Goal: Information Seeking & Learning: Compare options

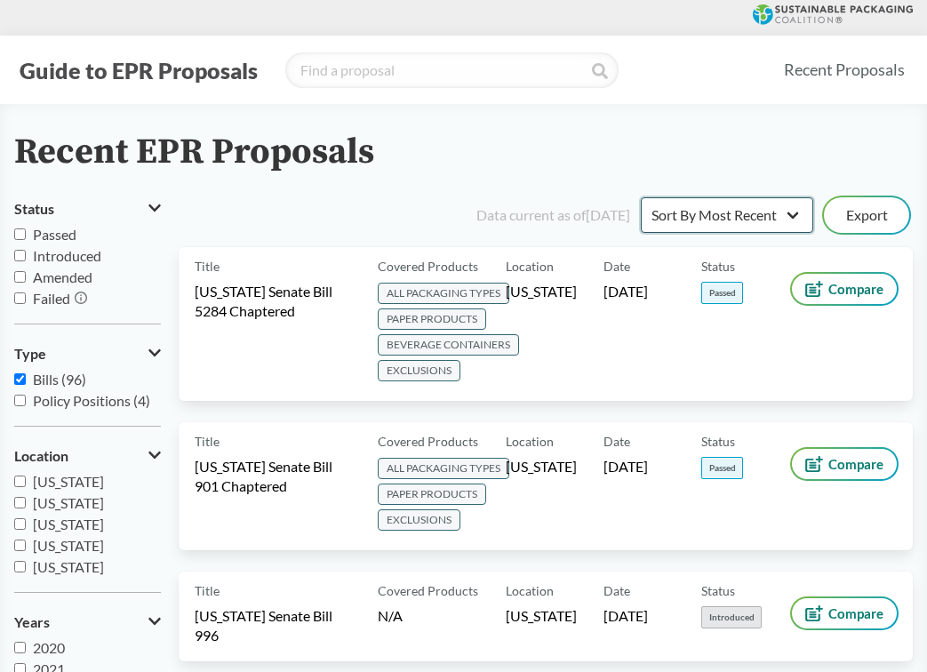
select select "Sort By Status"
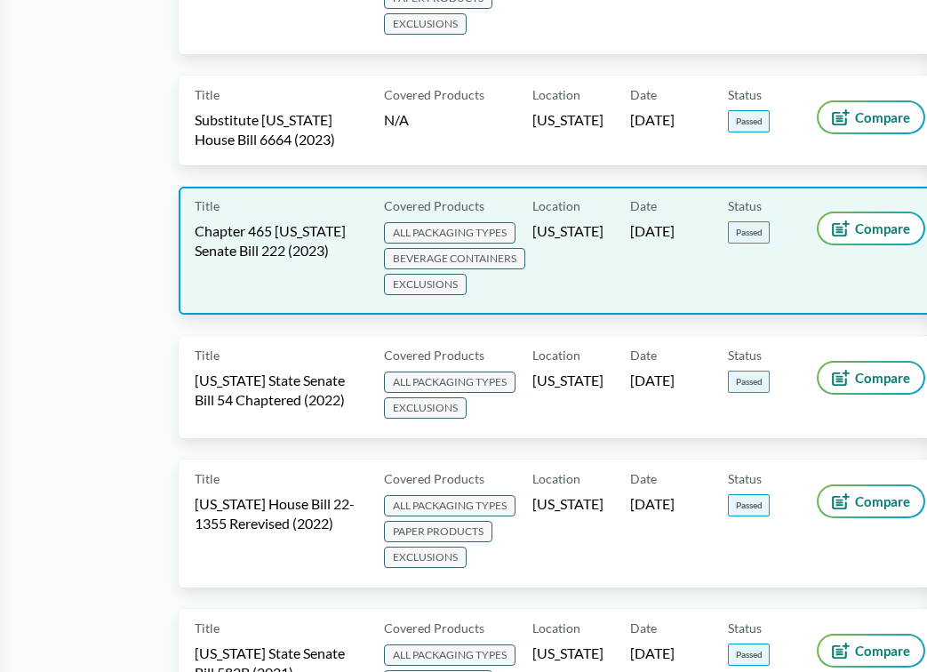
scroll to position [797, 0]
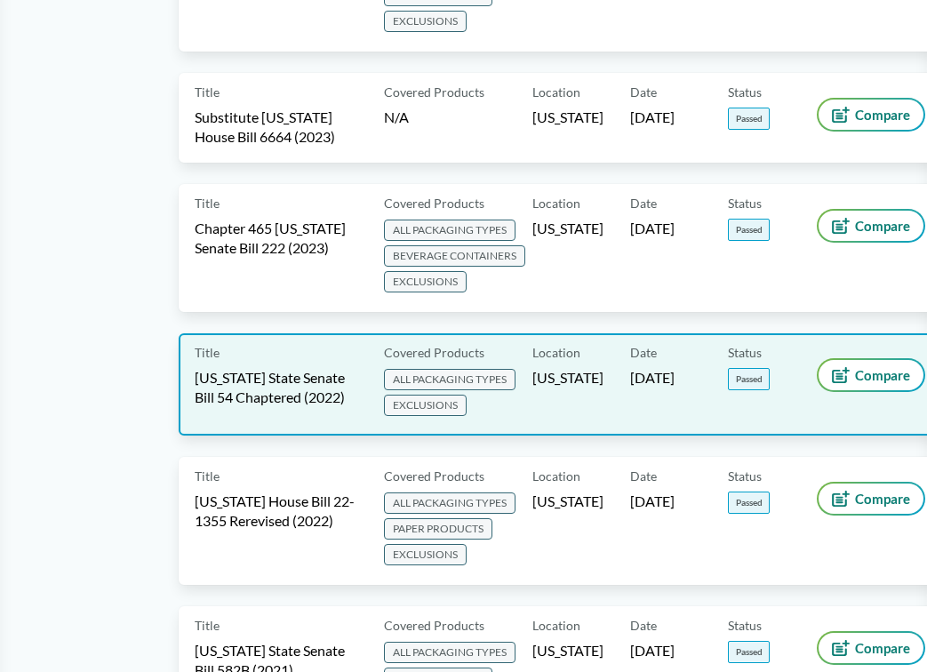
click at [568, 378] on div "Location [US_STATE]" at bounding box center [581, 384] width 98 height 70
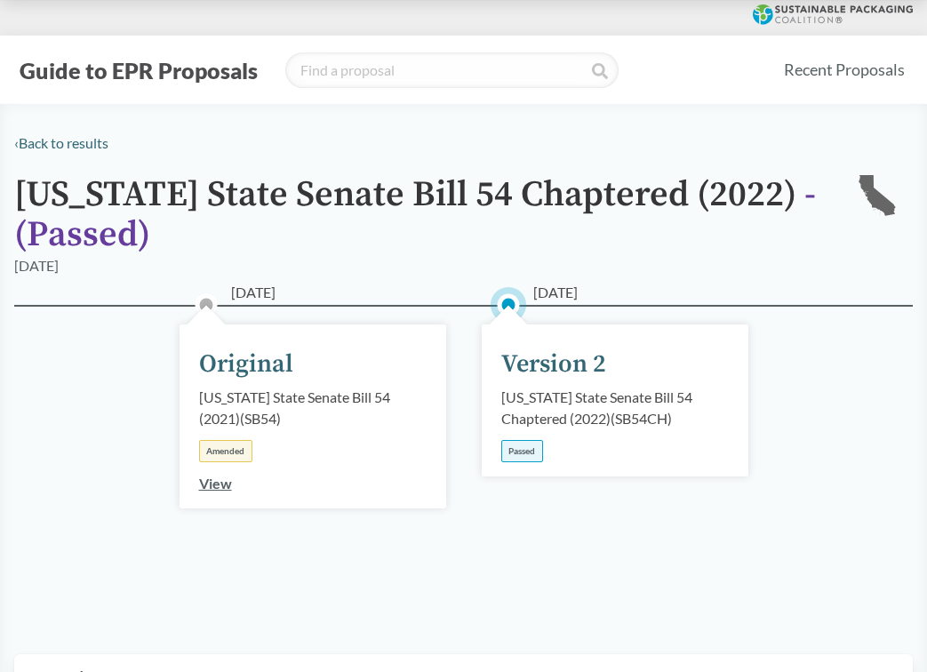
click at [527, 454] on div "Passed" at bounding box center [522, 451] width 42 height 22
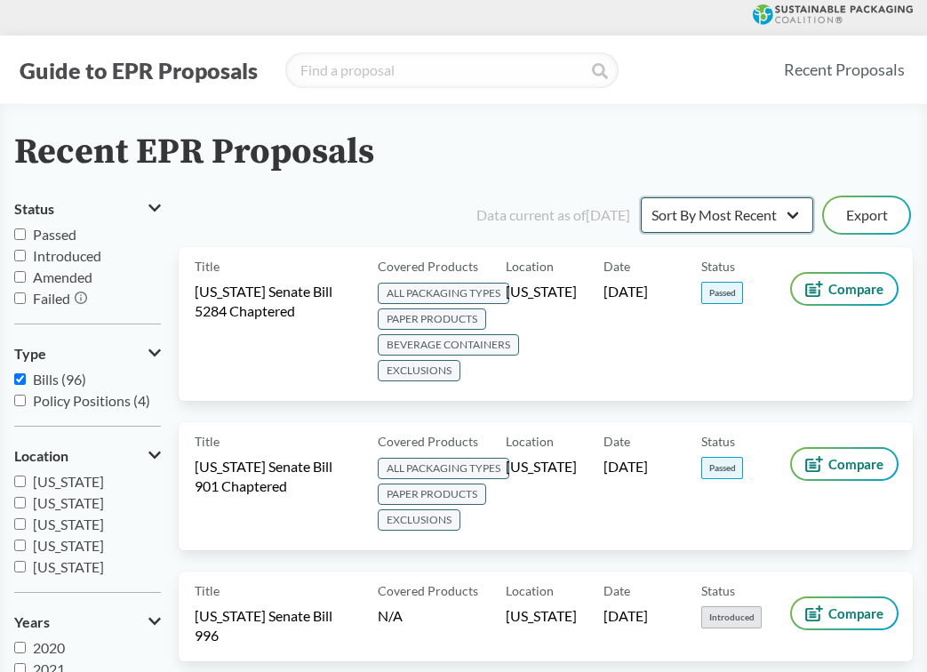
select select "Sort By Status"
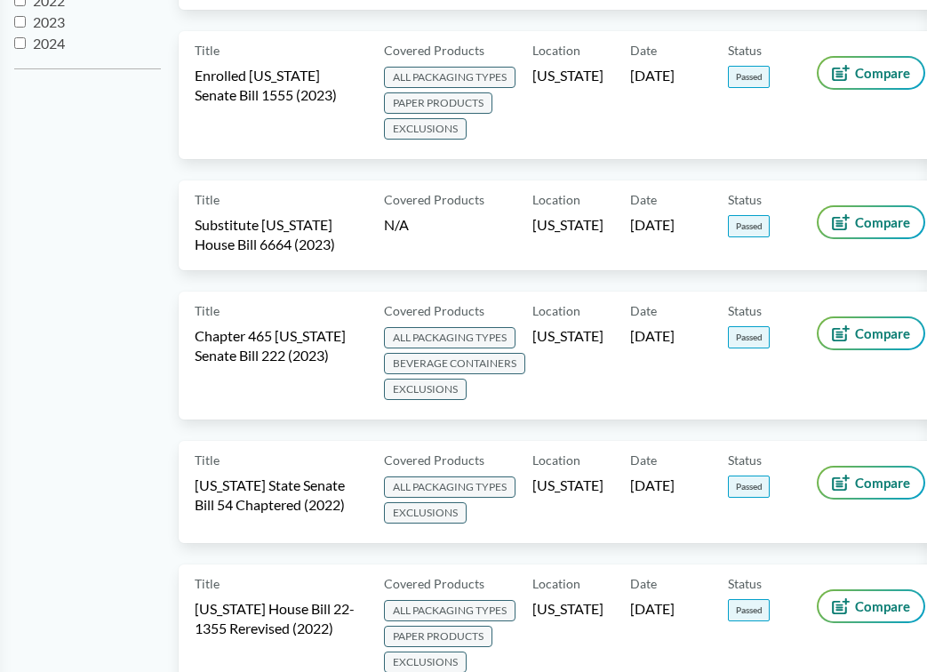
scroll to position [692, 0]
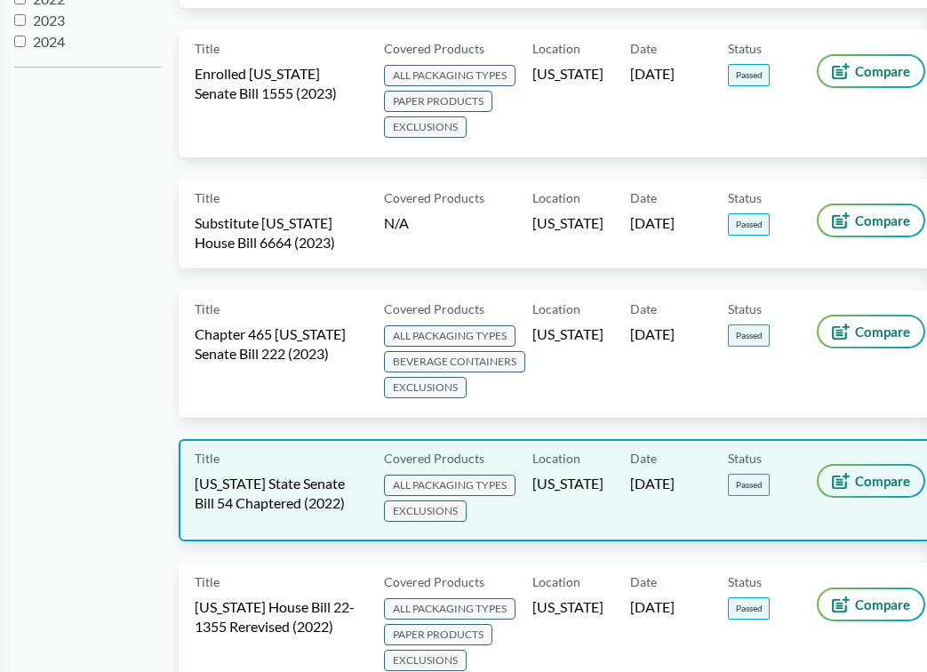
click at [867, 478] on span "Compare" at bounding box center [882, 481] width 55 height 14
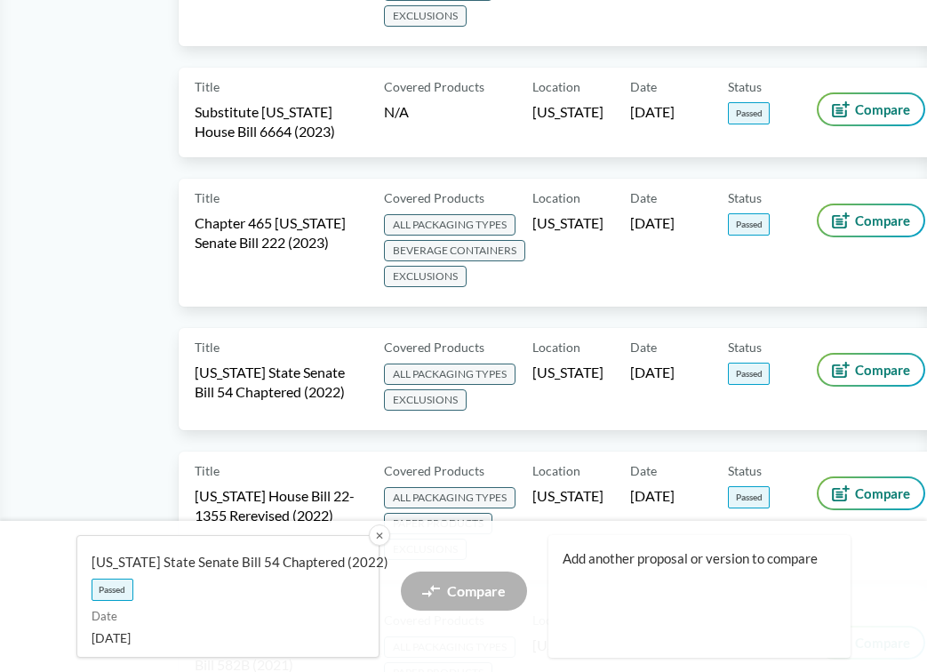
scroll to position [805, 0]
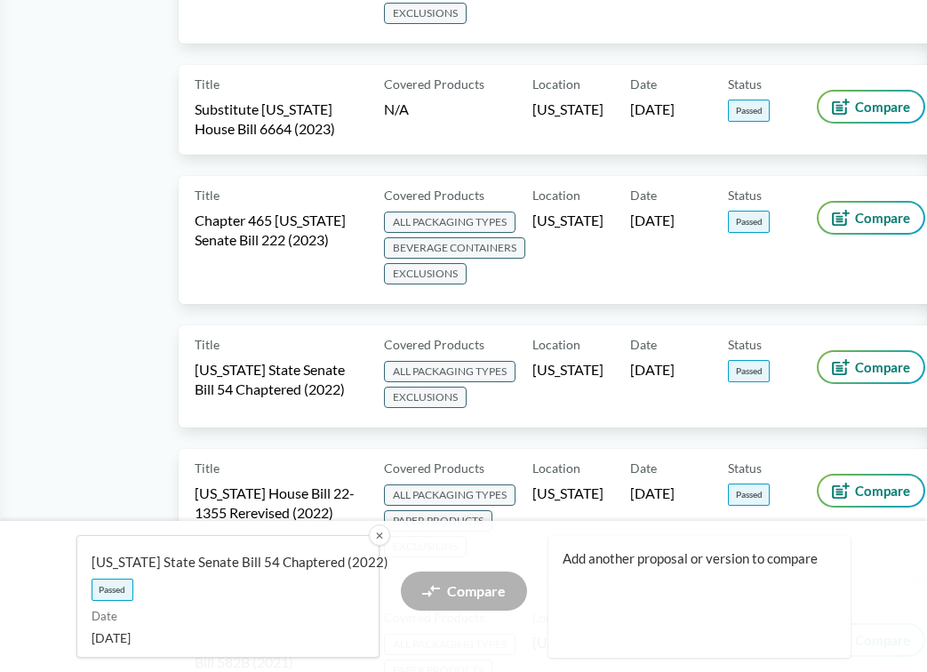
click at [680, 564] on span "Add another proposal or version to compare" at bounding box center [693, 558] width 260 height 19
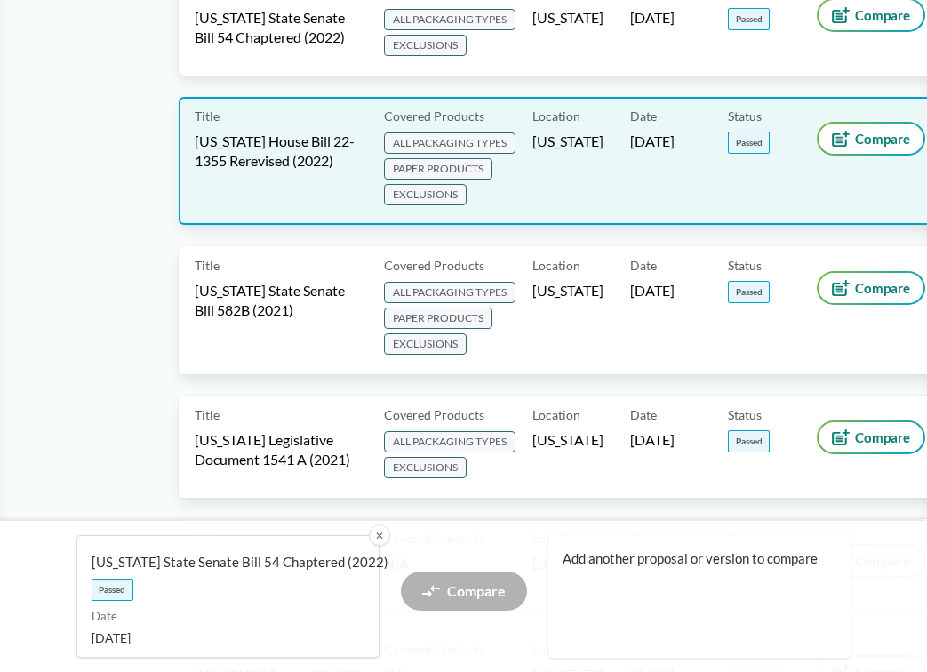
scroll to position [1171, 0]
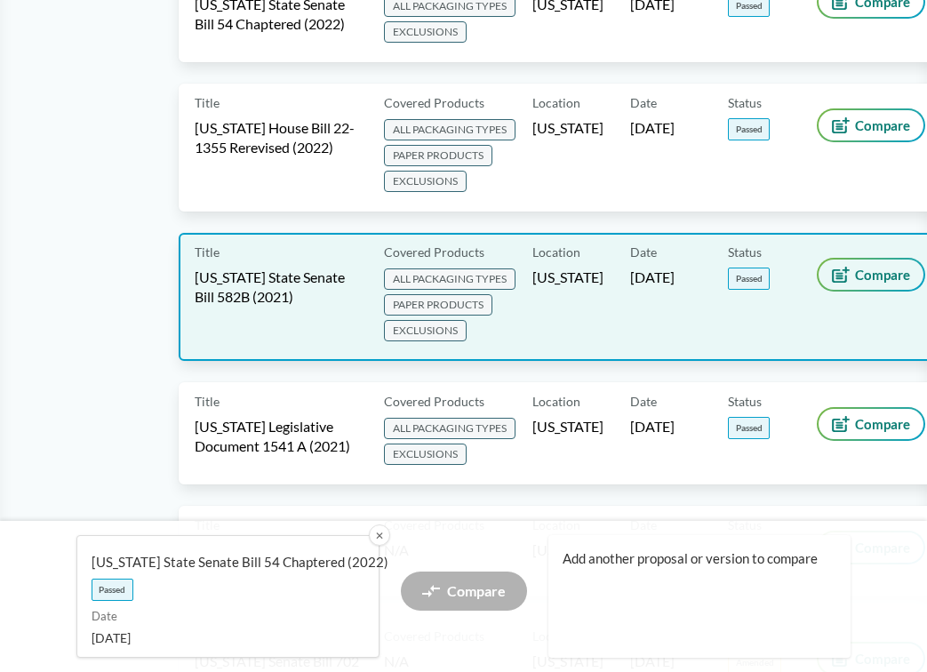
click at [860, 275] on span "Compare" at bounding box center [882, 275] width 55 height 14
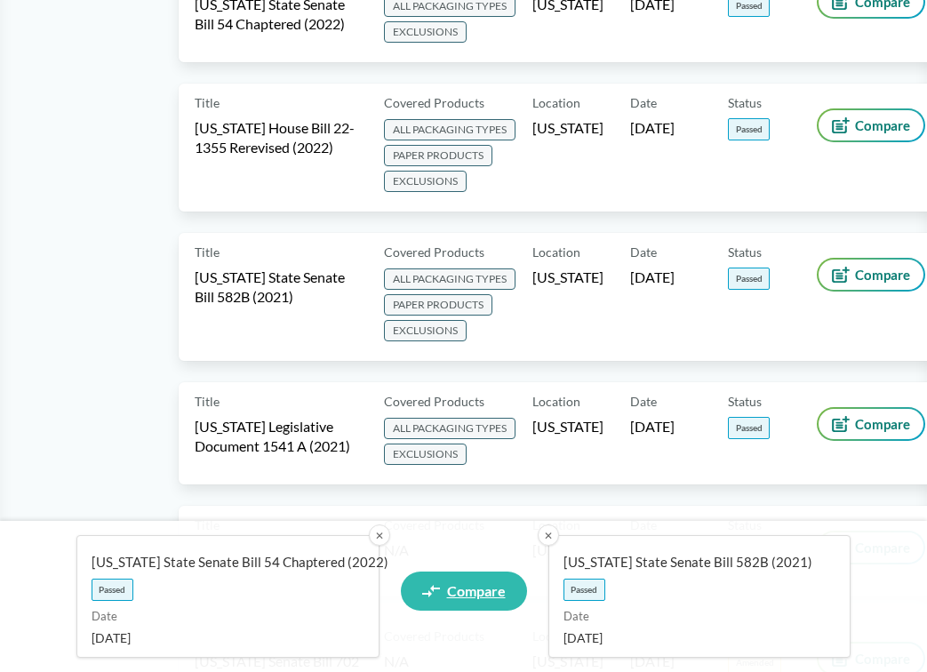
click at [459, 579] on link "Compare" at bounding box center [464, 591] width 126 height 39
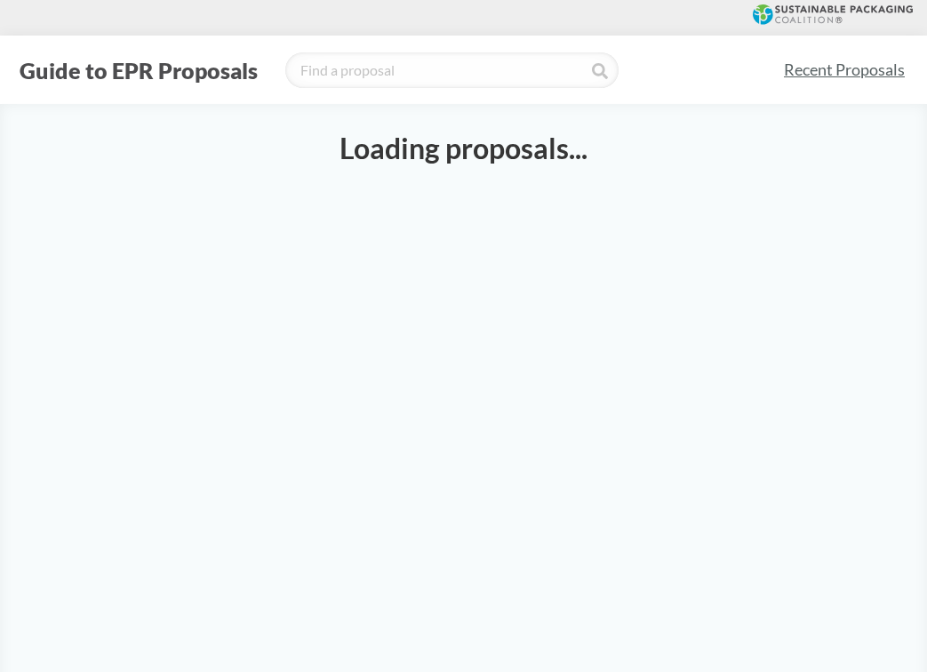
select select "SB54CH"
select select "SB582B"
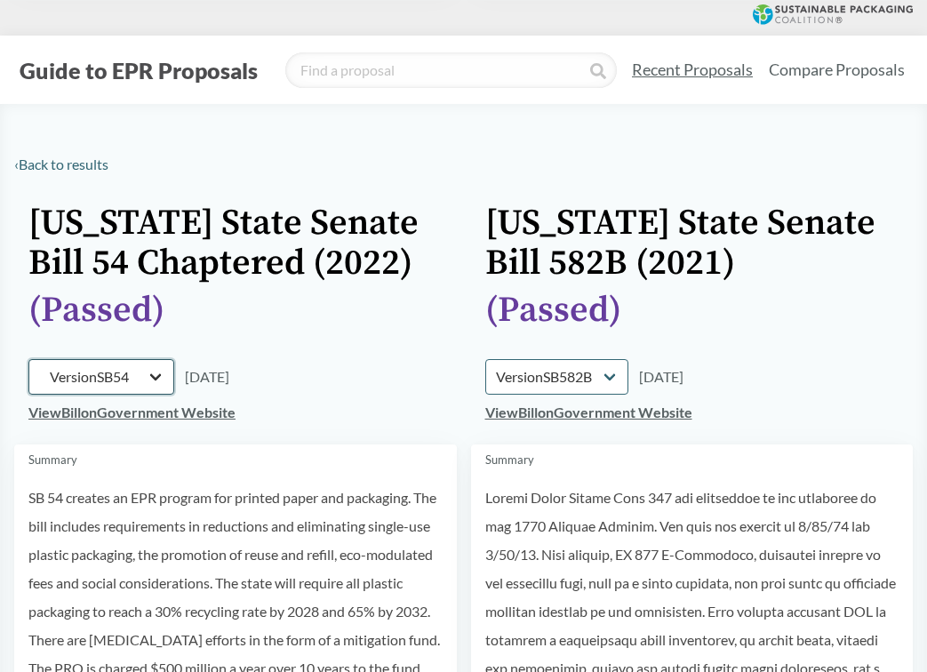
select select "SB54CH"
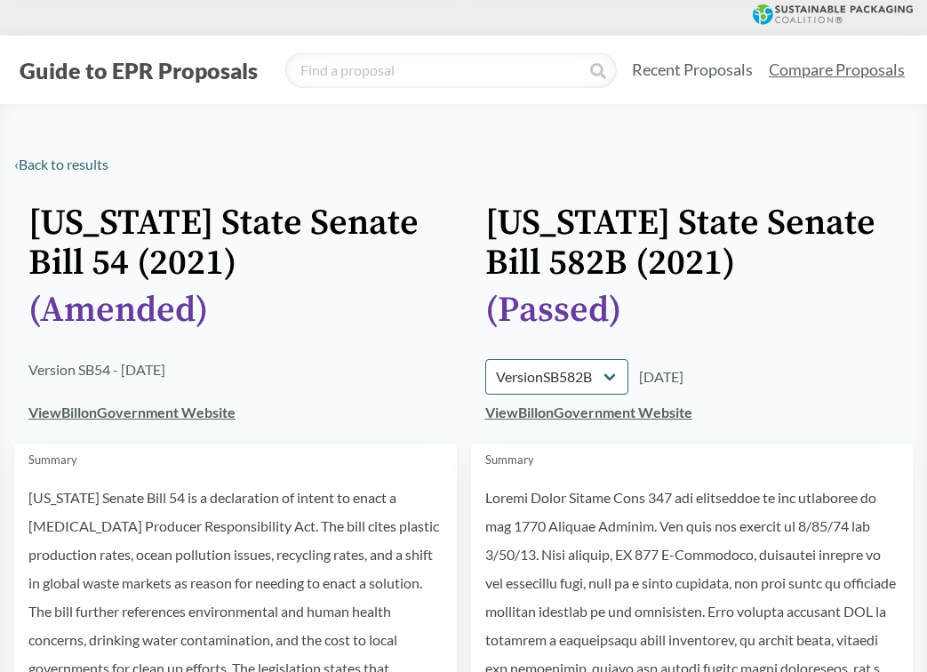
select select "SB54CH"
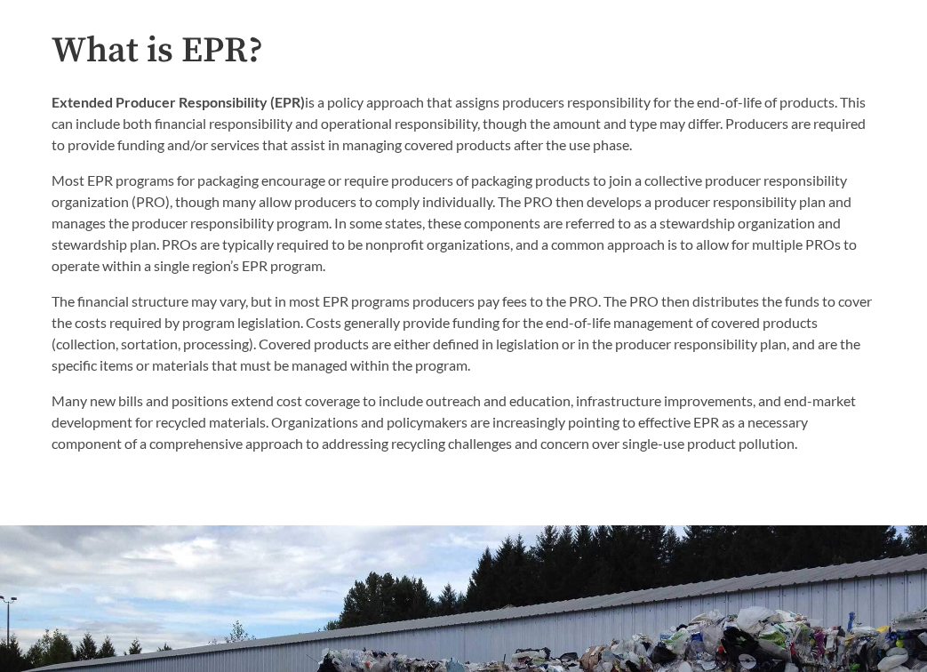
scroll to position [803, 0]
